Goal: Check status: Check status

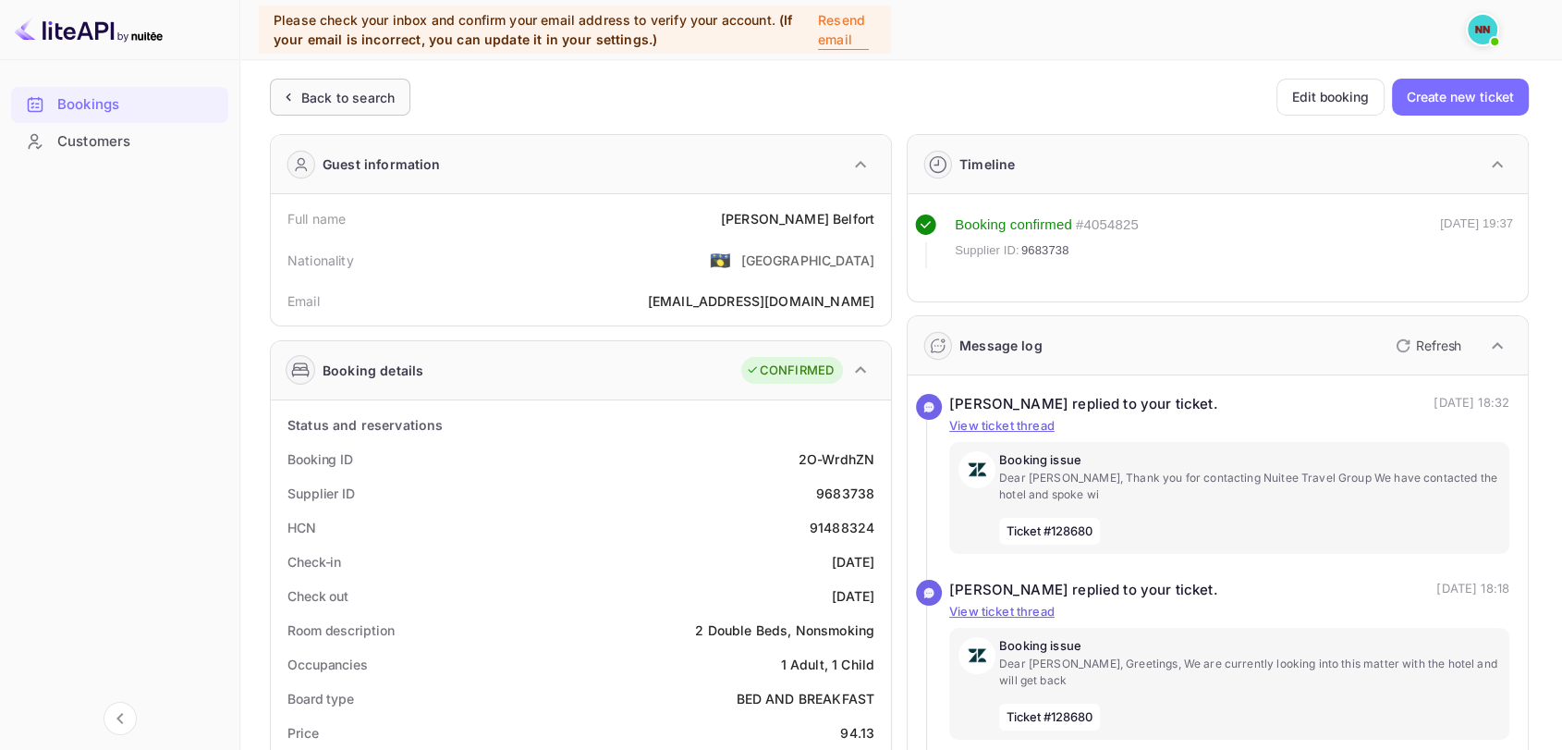
click at [327, 85] on div "Back to search" at bounding box center [340, 97] width 140 height 37
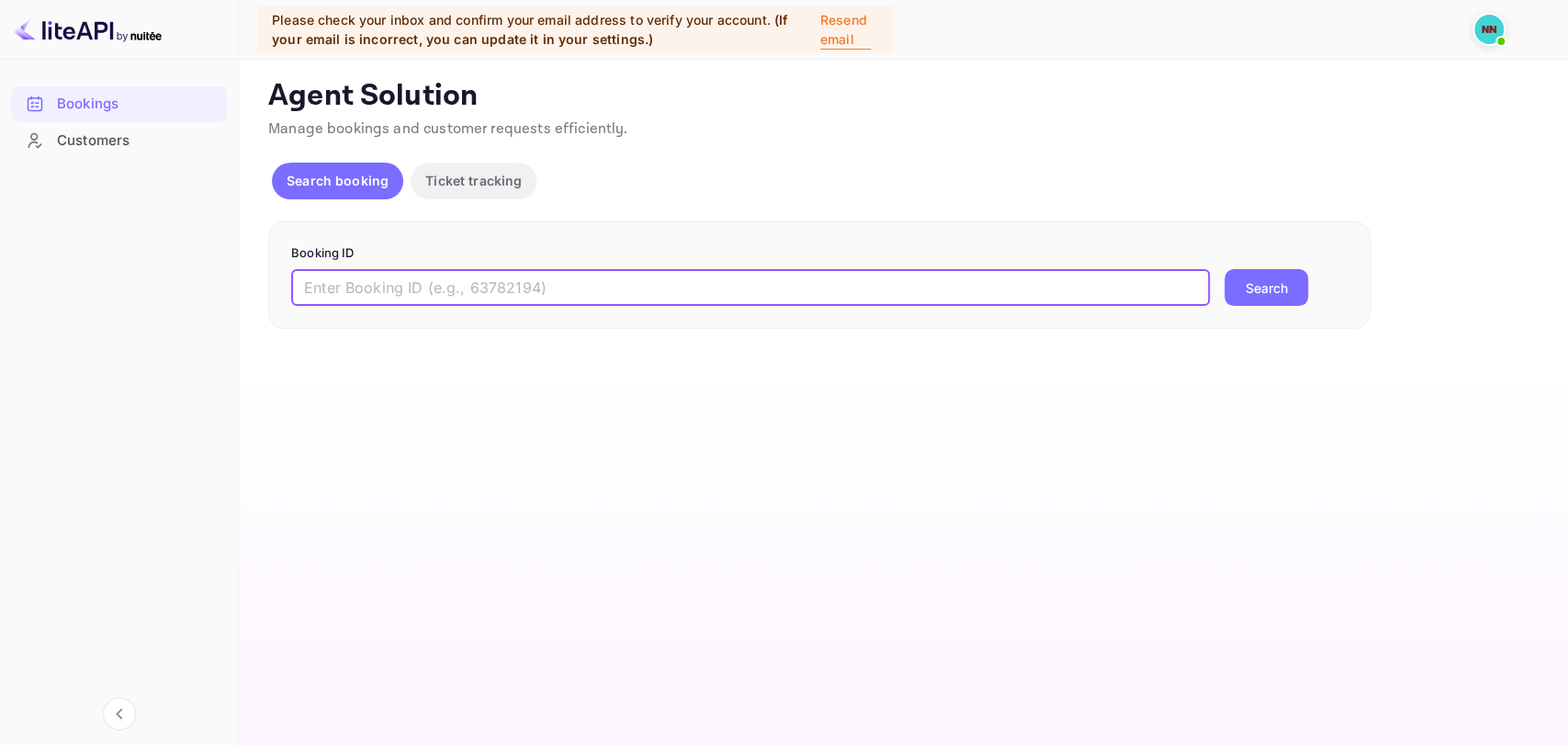
paste input "9697992"
type input "9697992"
click at [1224, 269] on button "Search" at bounding box center [1266, 287] width 83 height 37
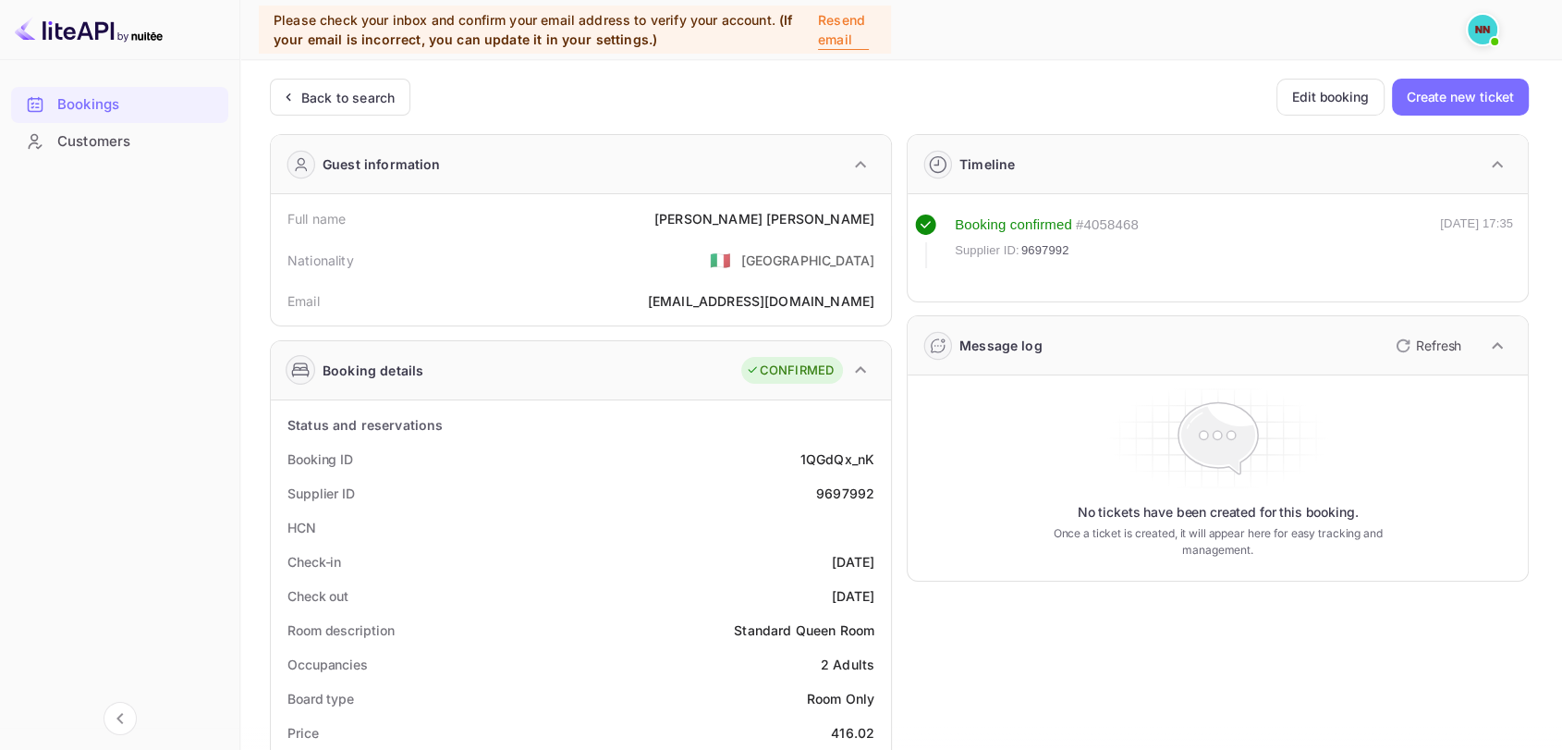
click at [1483, 348] on button "button" at bounding box center [1497, 345] width 31 height 31
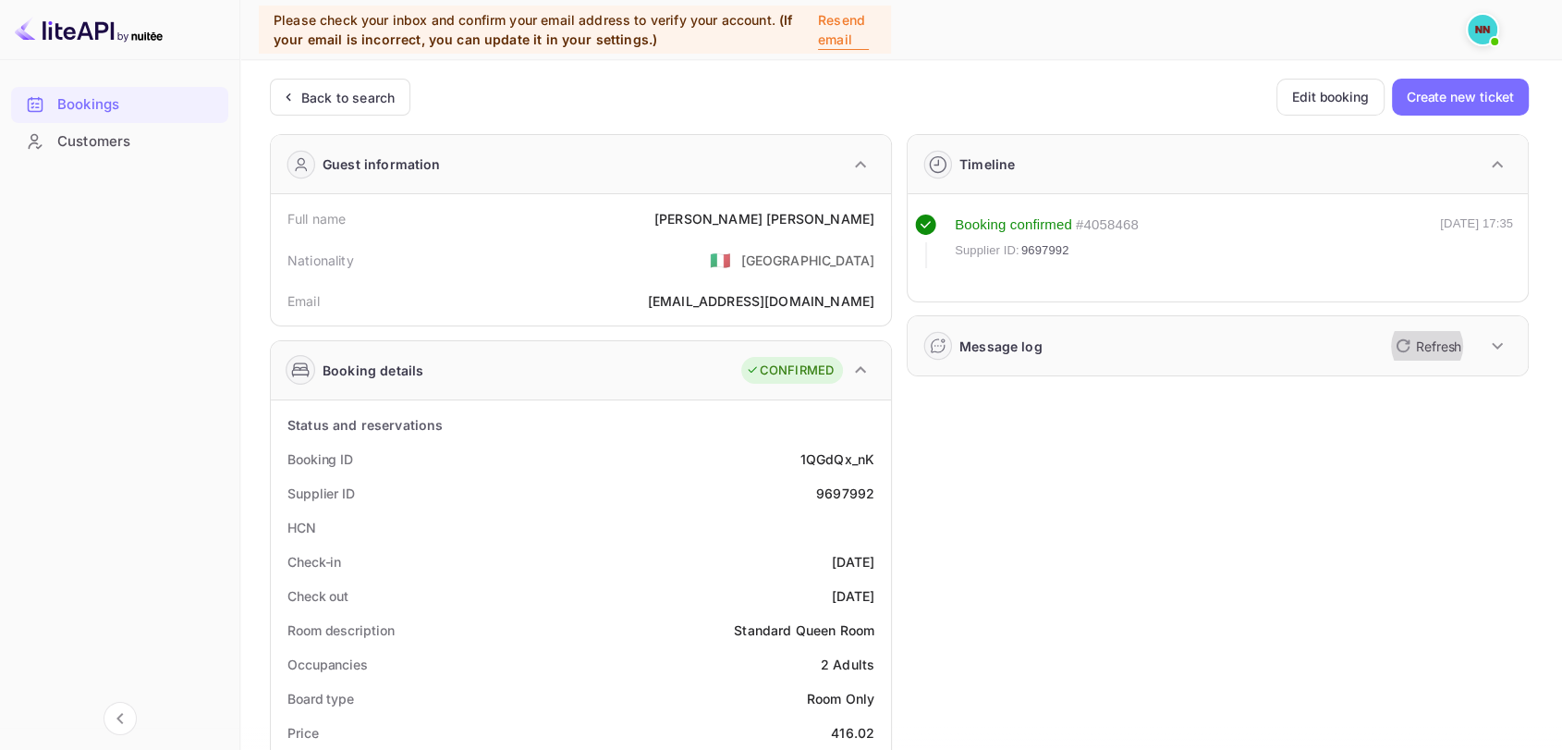
click at [1416, 342] on p "Refresh" at bounding box center [1438, 345] width 45 height 19
click at [1492, 342] on icon "button" at bounding box center [1497, 346] width 22 height 22
click at [1405, 350] on icon "button" at bounding box center [1403, 346] width 22 height 22
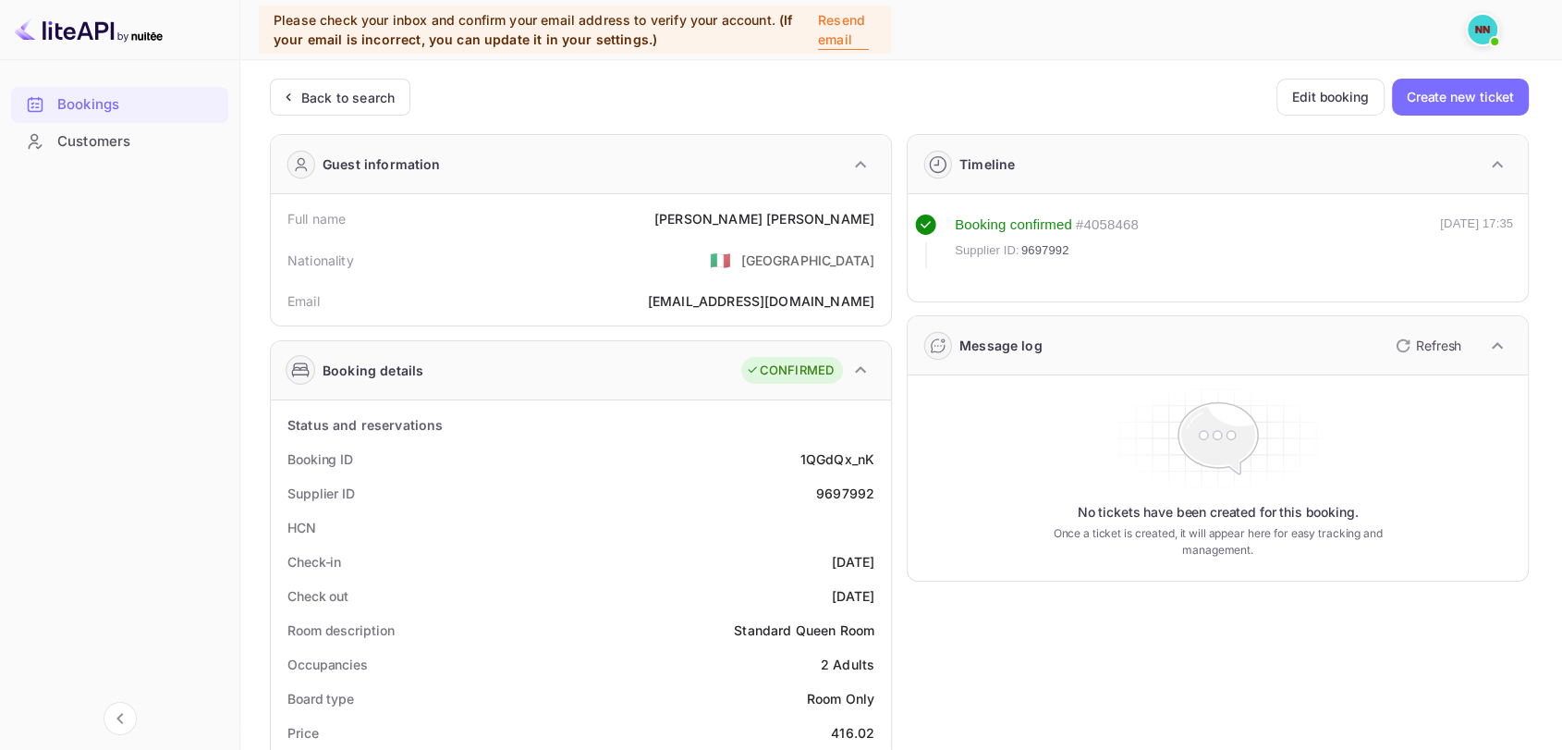
click at [1405, 350] on icon "button" at bounding box center [1403, 346] width 22 height 22
